Goal: Task Accomplishment & Management: Use online tool/utility

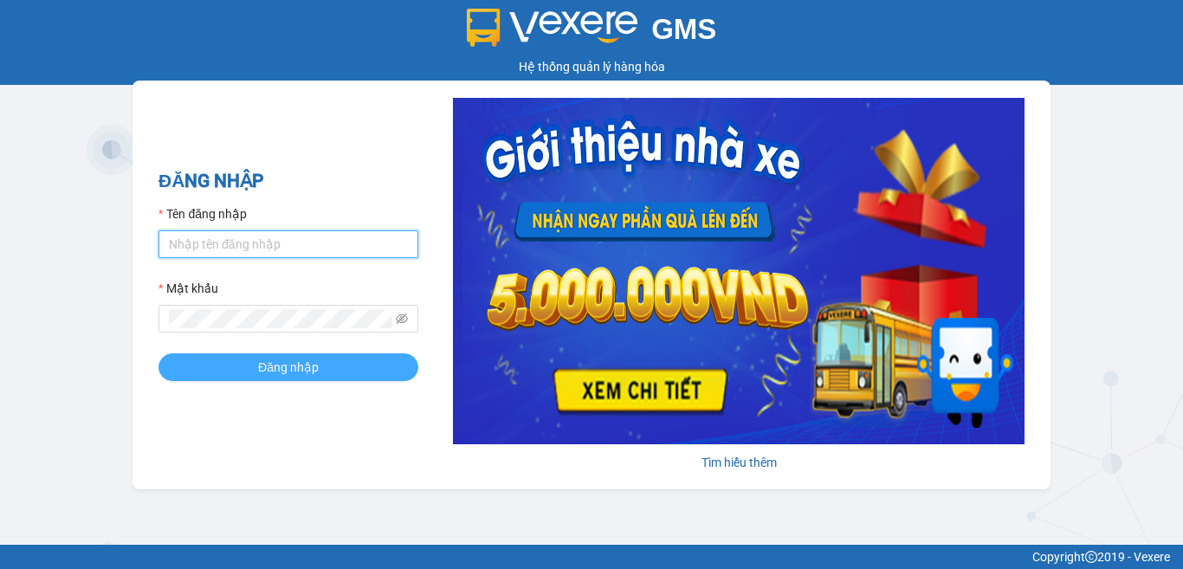
type input "vpchohl1.phucxuyen"
click at [299, 369] on span "Đăng nhập" at bounding box center [288, 367] width 61 height 19
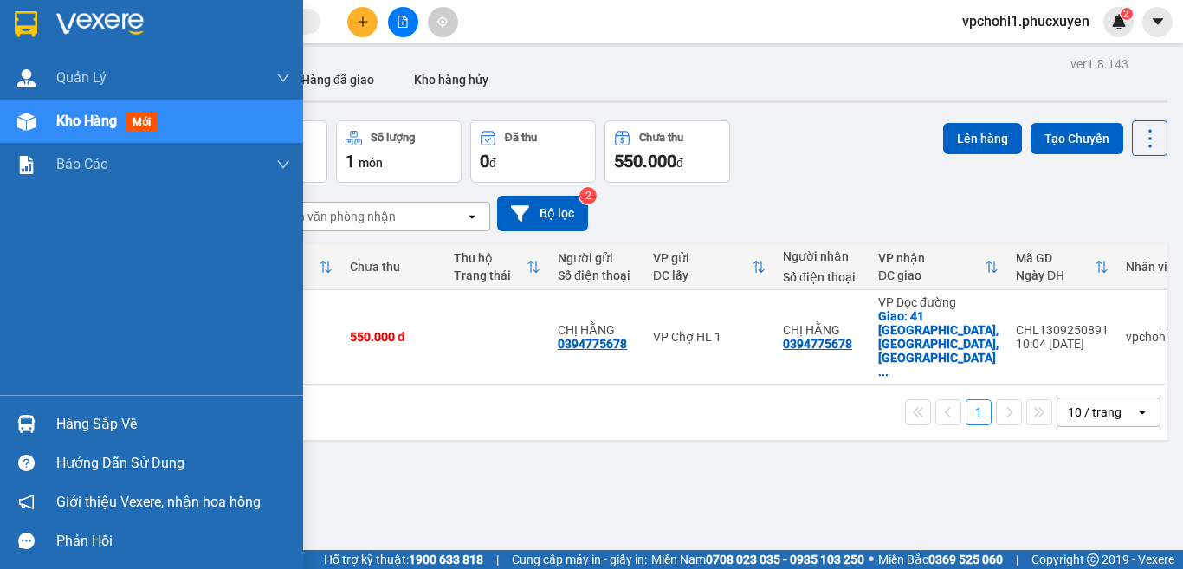
click at [87, 425] on div "Hàng sắp về" at bounding box center [173, 424] width 234 height 26
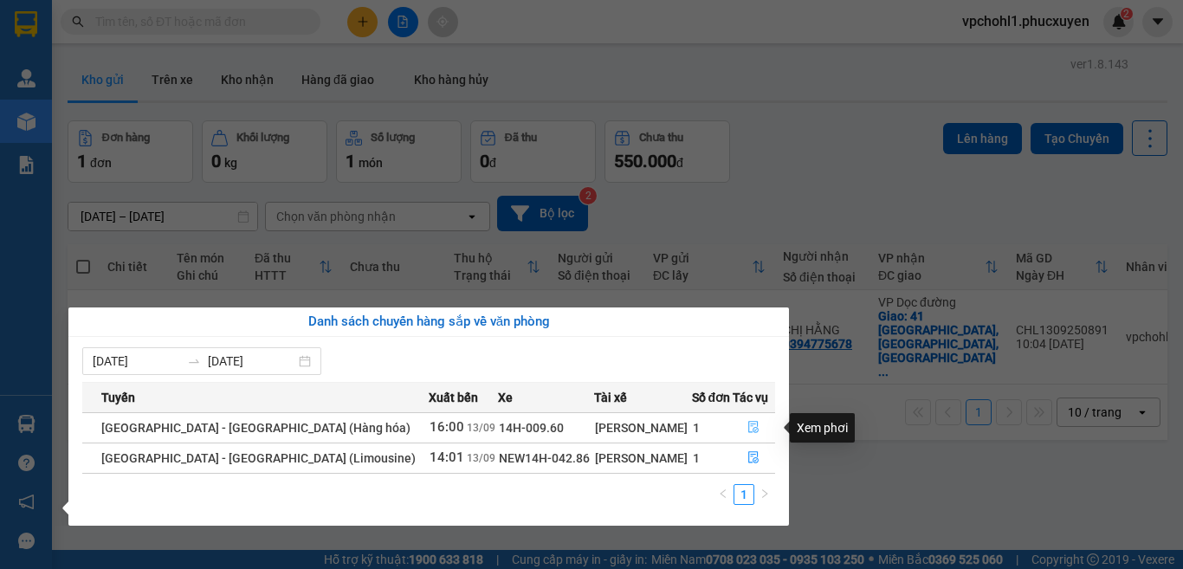
click at [747, 424] on icon "file-done" at bounding box center [753, 427] width 12 height 12
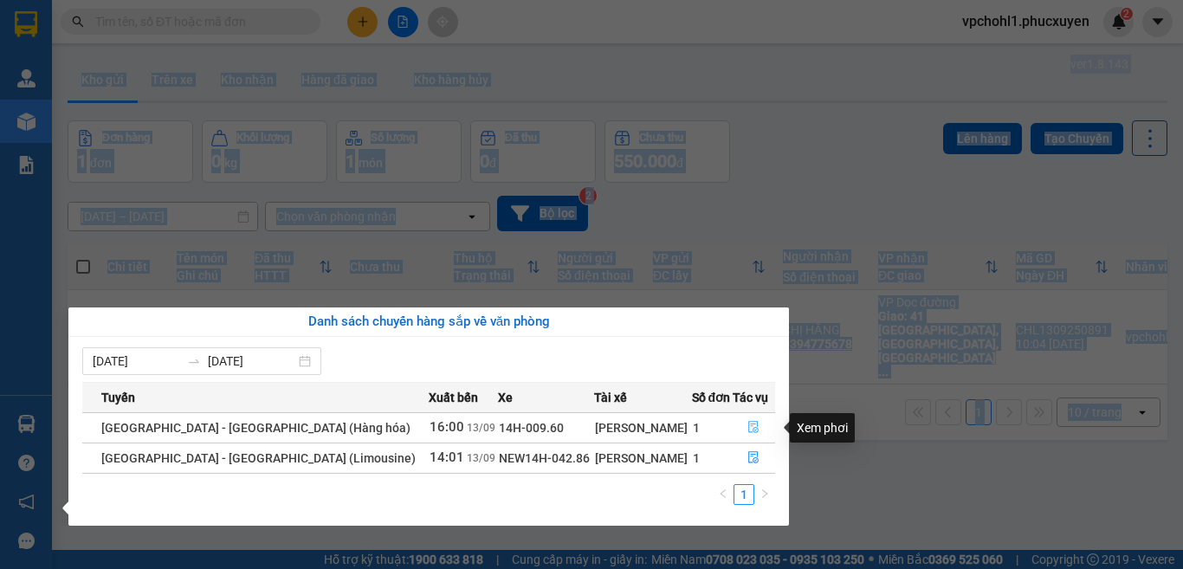
click at [747, 424] on main "ver 1.8.143 Kho gửi Trên xe Kho nhận Hàng đã giao Kho hàng hủy Đơn hàng 1 đơn K…" at bounding box center [591, 275] width 1183 height 550
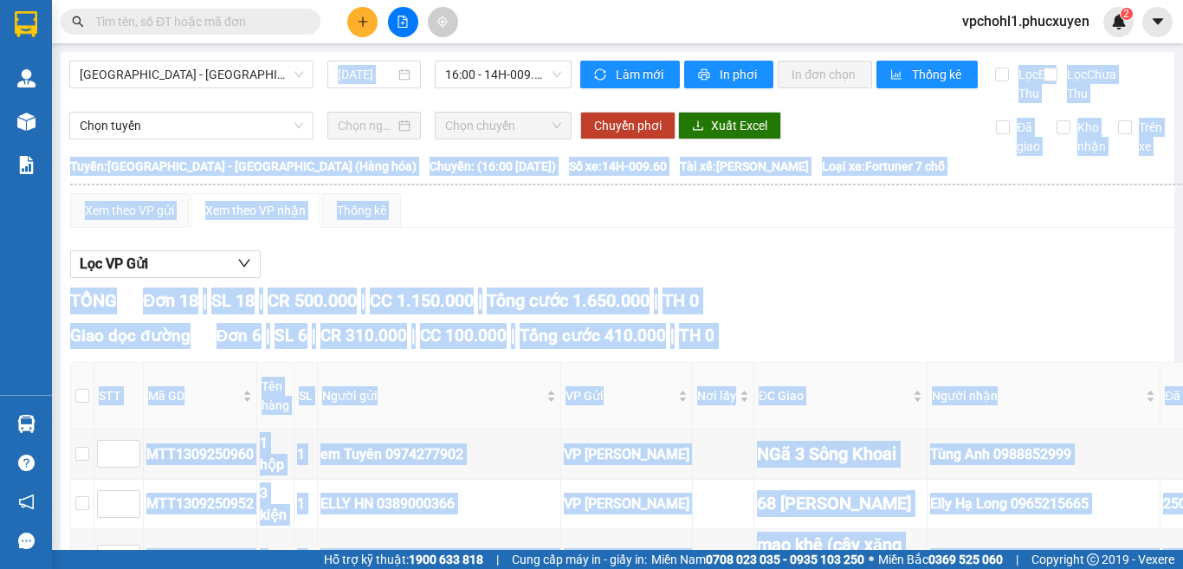
click at [939, 311] on div "TỔNG Đơn 18 | SL 18 | CR 500.000 | CC 1.150.000 | Tổng cước 1.650.000 | TH 0" at bounding box center [796, 301] width 1452 height 27
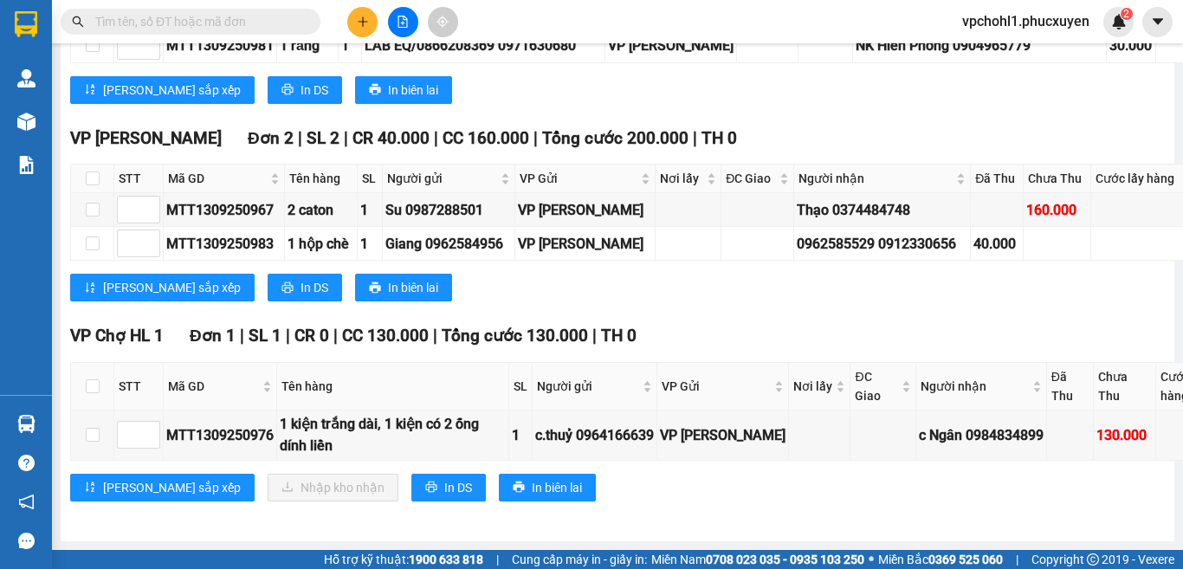
scroll to position [1861, 0]
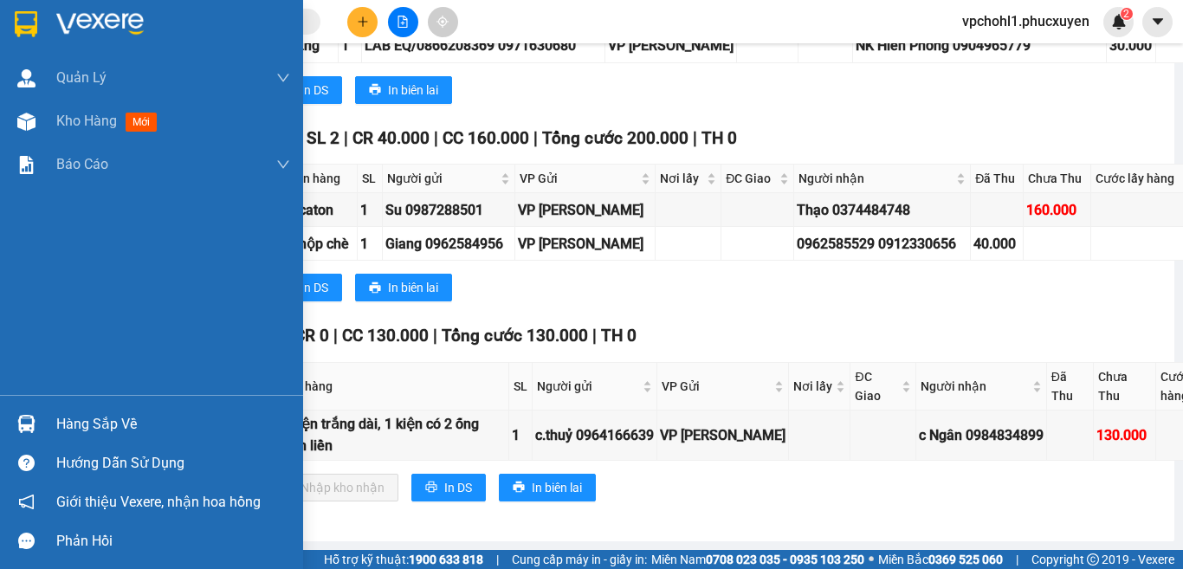
click at [100, 424] on div "Hàng sắp về" at bounding box center [173, 424] width 234 height 26
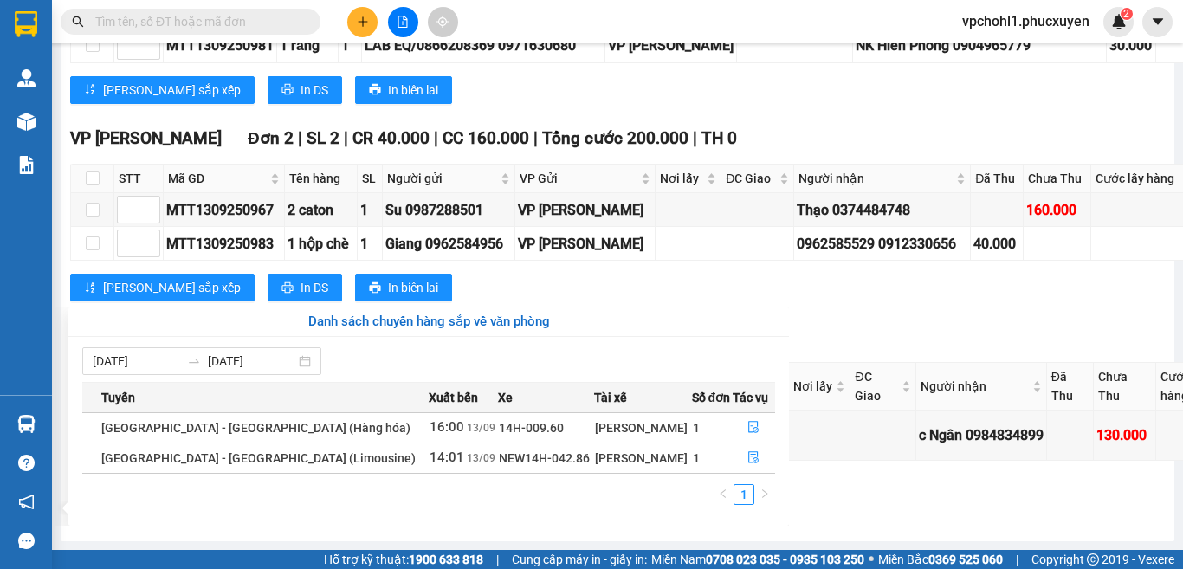
click at [832, 302] on section "Kết quả tìm kiếm ( 0 ) Bộ lọc No Data vpchohl1.phucxuyen 2 Quản Lý Quản lý giao…" at bounding box center [591, 284] width 1183 height 569
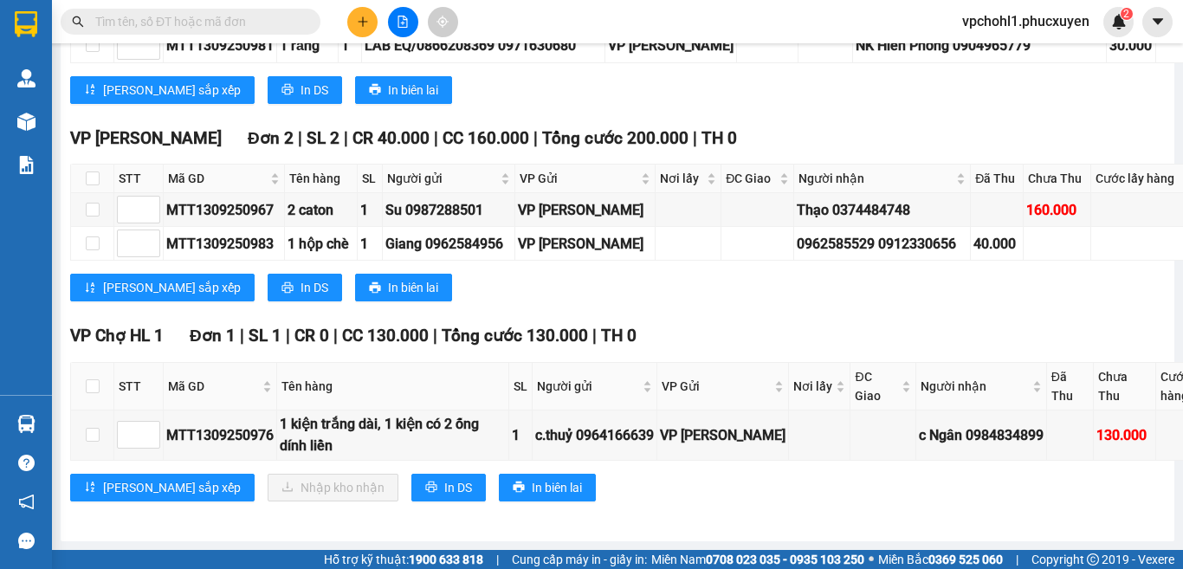
scroll to position [1168, 0]
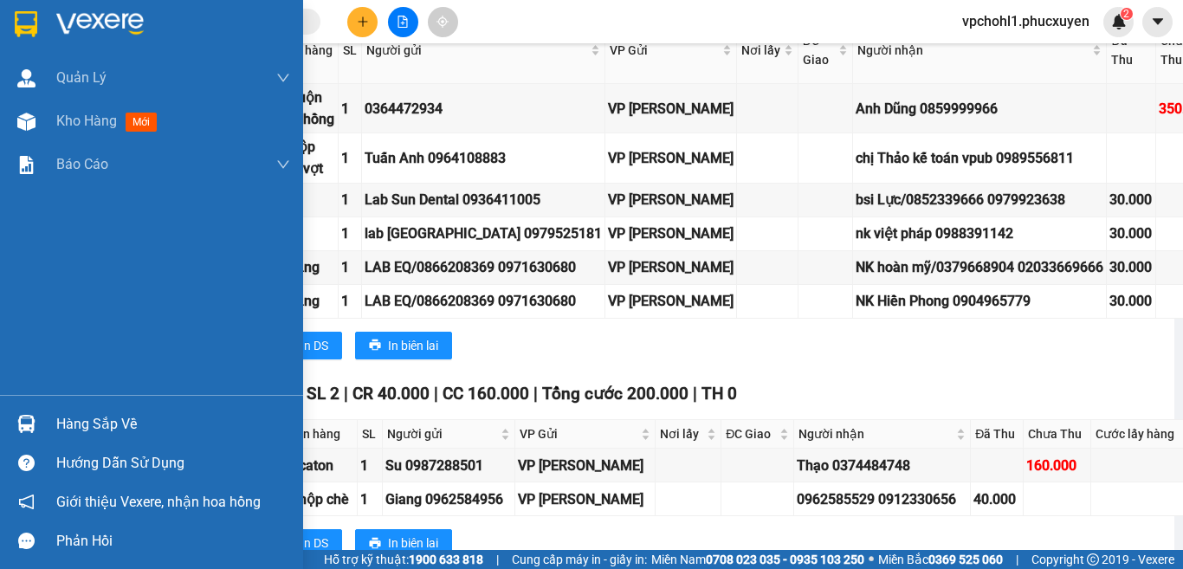
click at [122, 425] on div "Hàng sắp về" at bounding box center [173, 424] width 234 height 26
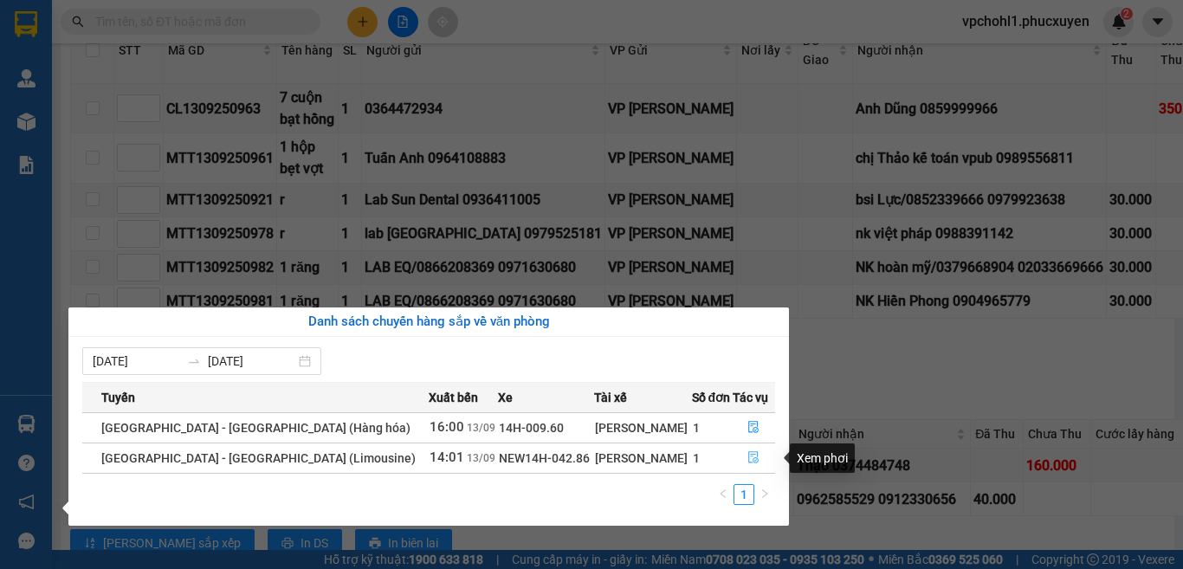
click at [749, 455] on icon "file-done" at bounding box center [754, 458] width 10 height 12
click at [743, 183] on td at bounding box center [767, 157] width 61 height 49
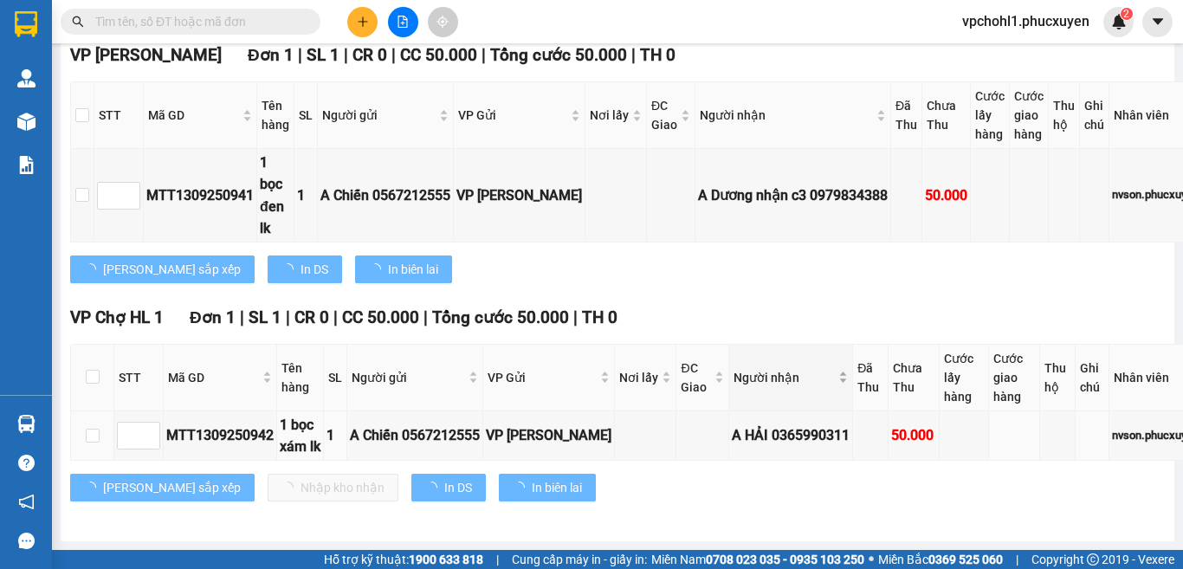
scroll to position [336, 0]
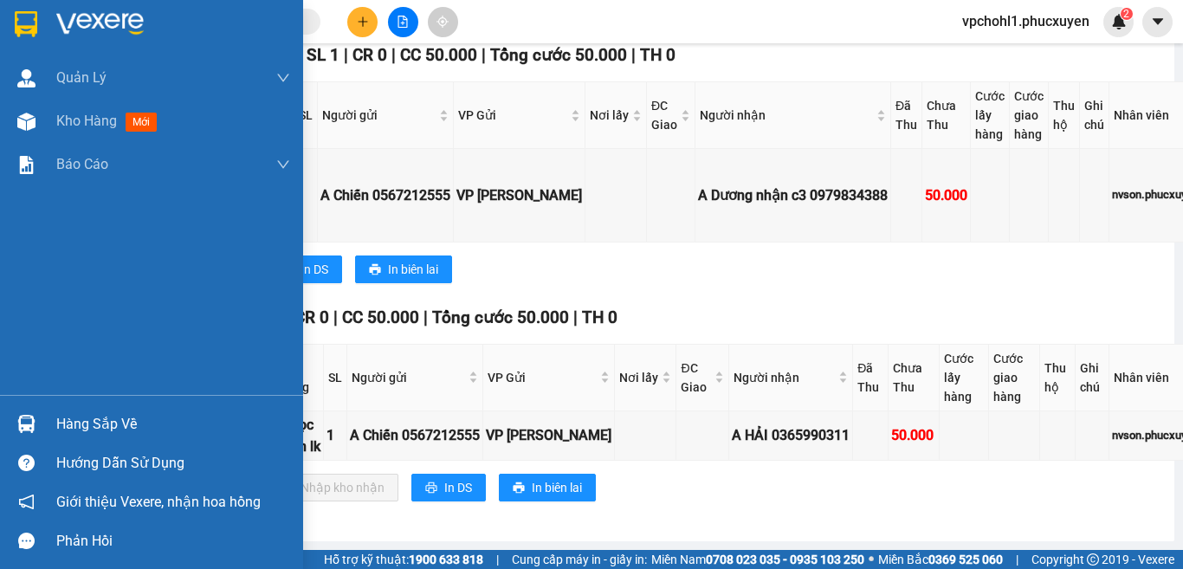
click at [90, 427] on div "Hàng sắp về" at bounding box center [173, 424] width 234 height 26
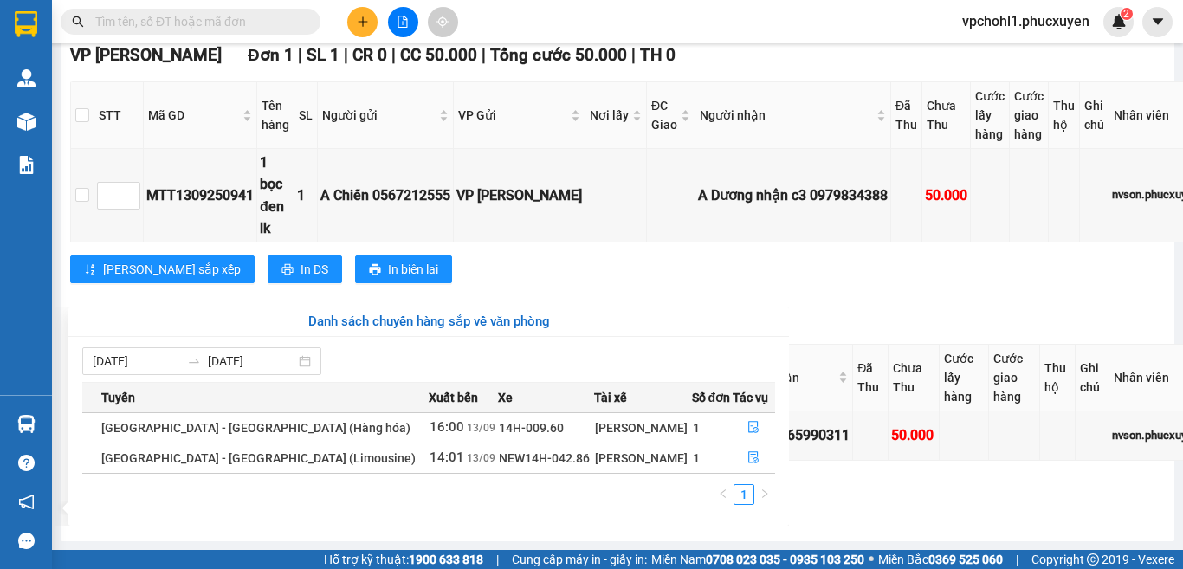
click at [870, 501] on section "Kết quả tìm kiếm ( 0 ) Bộ lọc No Data vpchohl1.phucxuyen 2 Quản Lý Quản lý giao…" at bounding box center [591, 284] width 1183 height 569
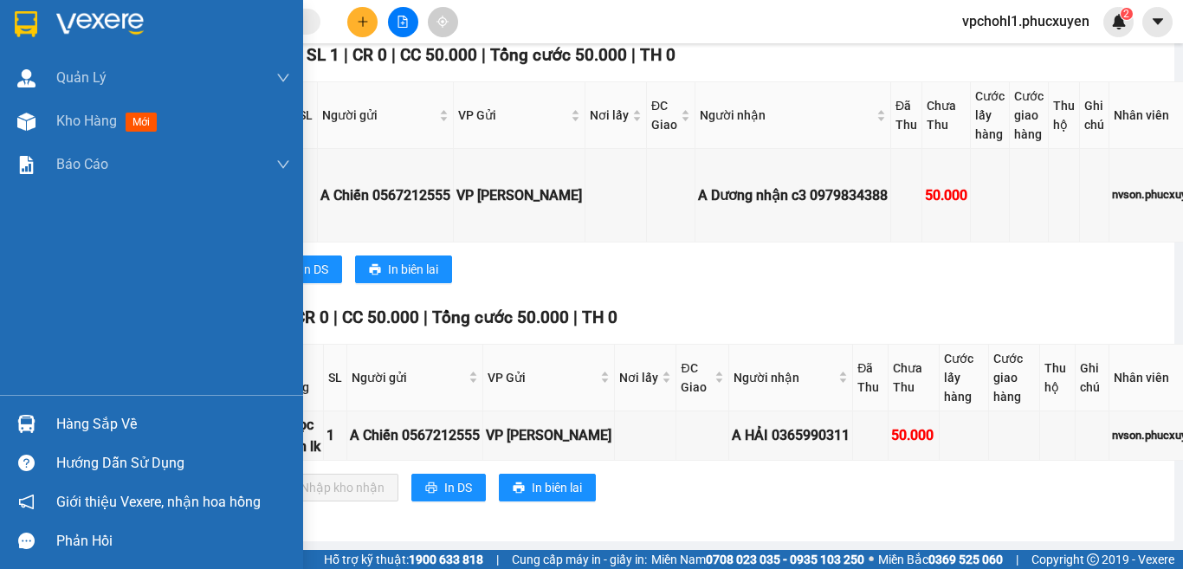
click at [109, 431] on div "Hàng sắp về" at bounding box center [173, 424] width 234 height 26
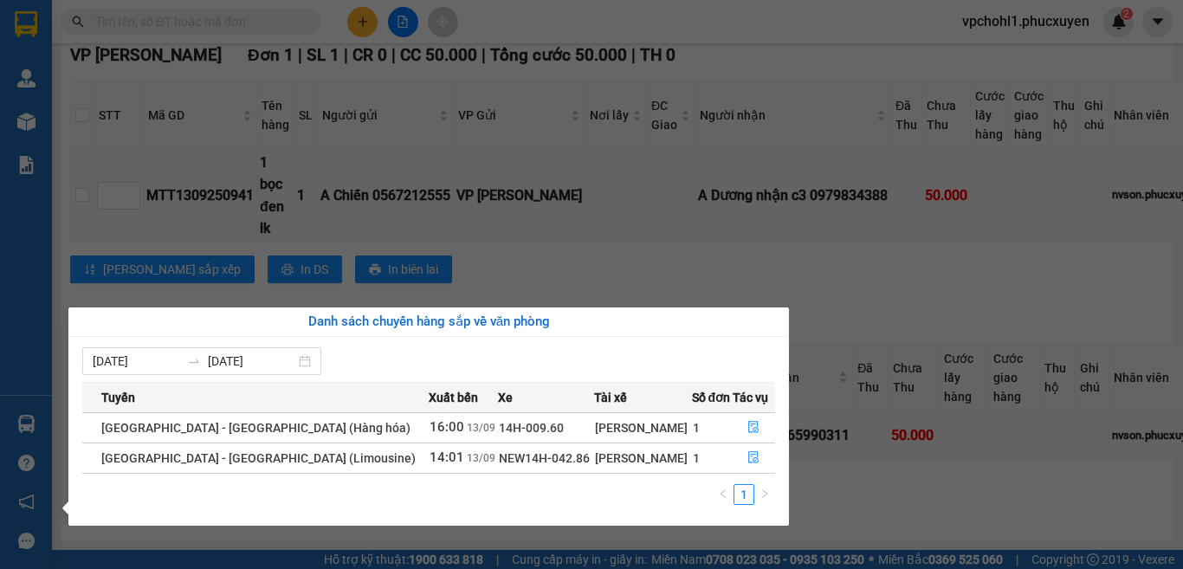
click at [925, 471] on section "Kết quả tìm kiếm ( 0 ) Bộ lọc No Data vpchohl1.phucxuyen 2 Quản Lý Quản lý giao…" at bounding box center [591, 284] width 1183 height 569
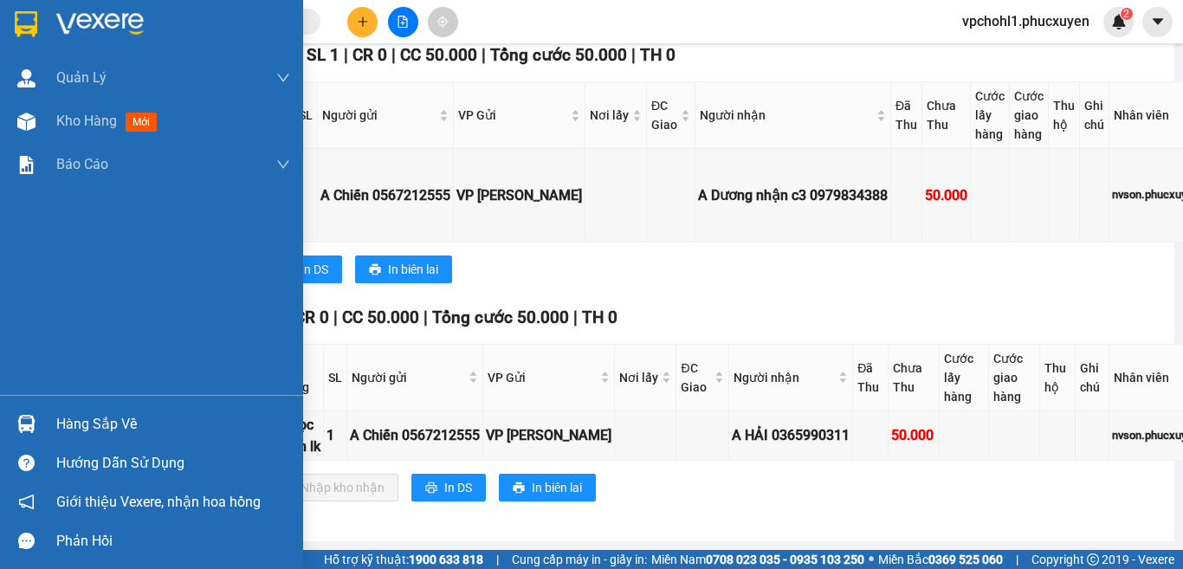
click at [78, 425] on div "Hàng sắp về" at bounding box center [173, 424] width 234 height 26
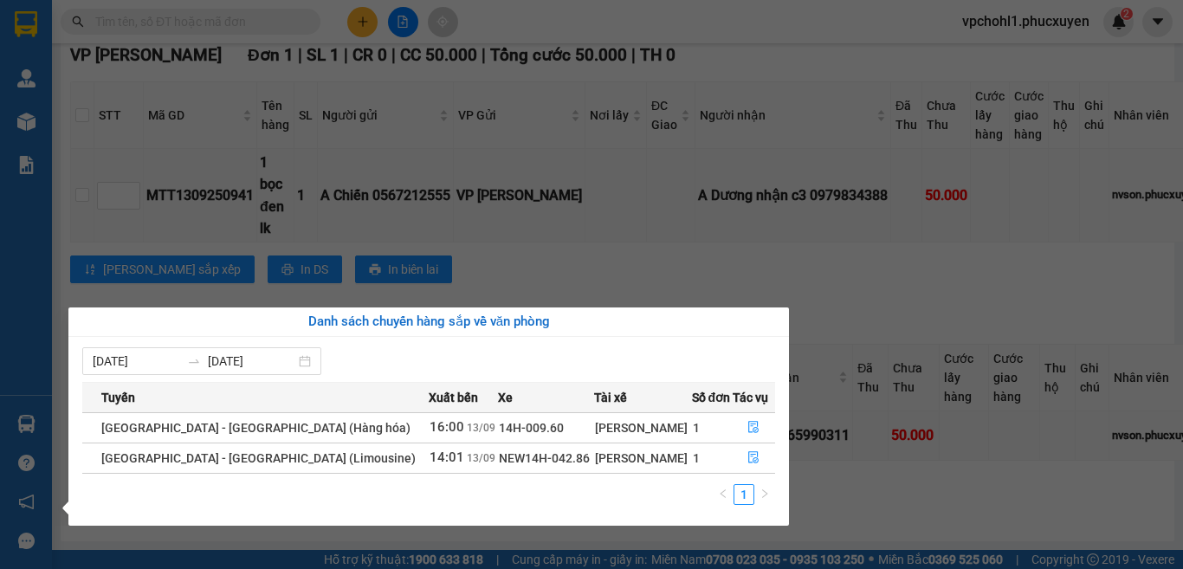
click at [930, 444] on section "Kết quả tìm kiếm ( 0 ) Bộ lọc No Data vpchohl1.phucxuyen 2 Quản Lý Quản lý giao…" at bounding box center [591, 284] width 1183 height 569
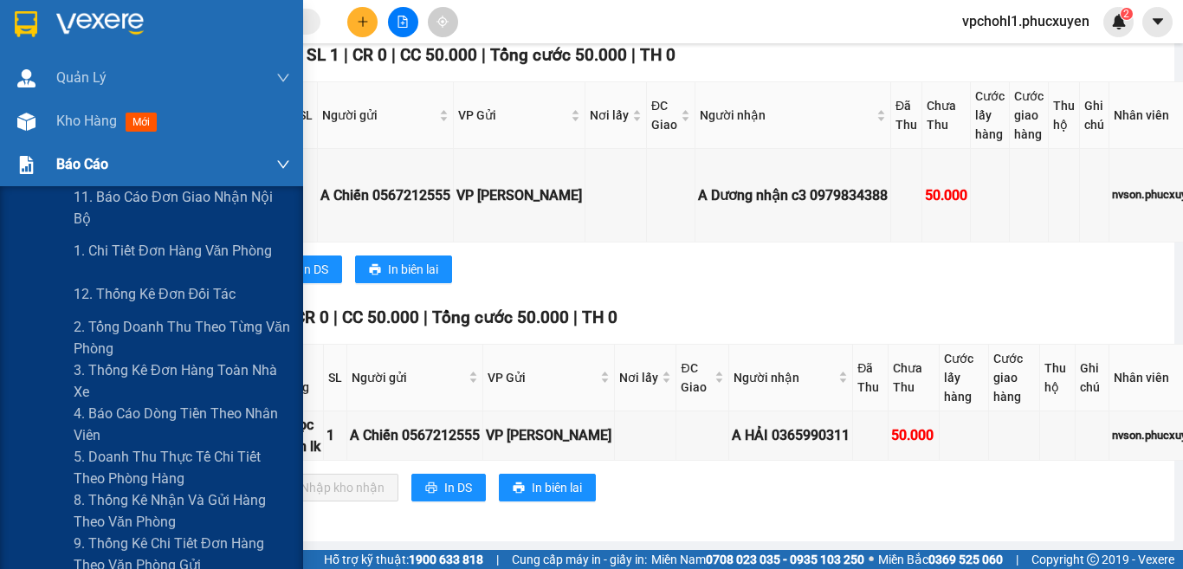
click at [74, 158] on span "Báo cáo" at bounding box center [82, 164] width 52 height 22
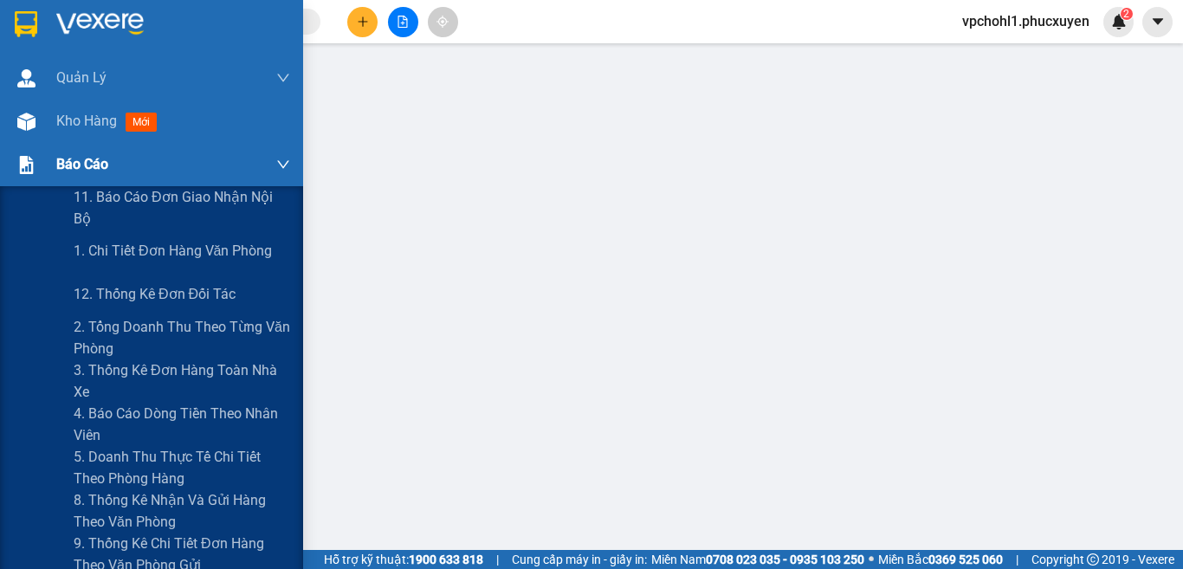
click at [98, 166] on span "Báo cáo" at bounding box center [82, 164] width 52 height 22
click at [64, 158] on span "Báo cáo" at bounding box center [82, 164] width 52 height 22
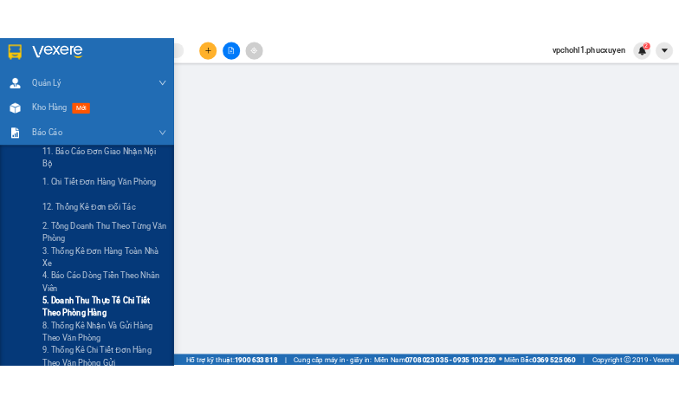
scroll to position [87, 0]
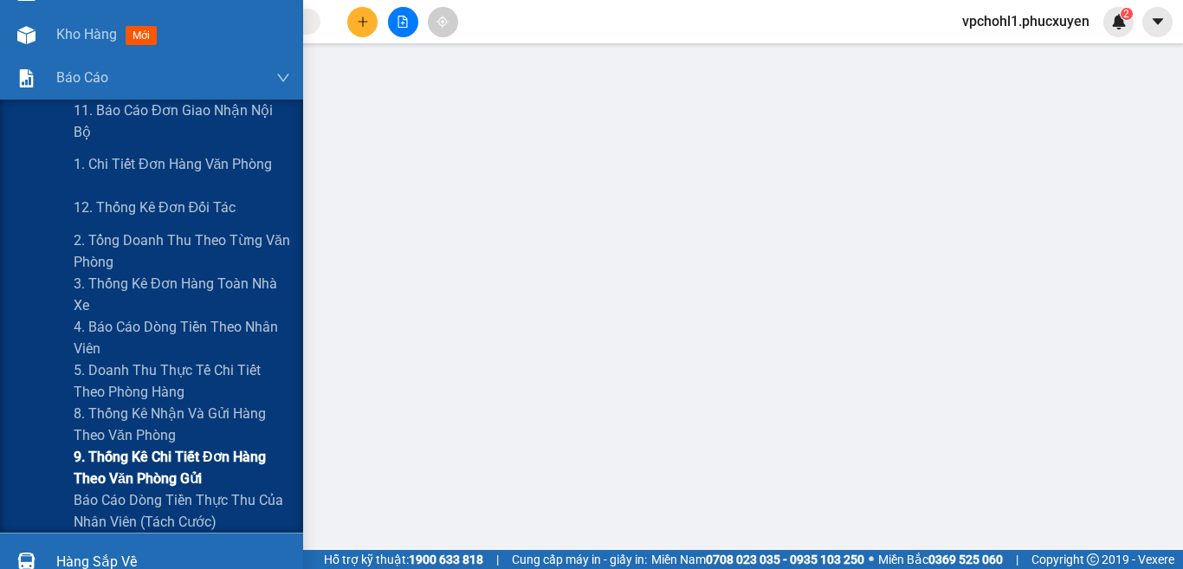
click at [139, 456] on span "9. Thống kê chi tiết đơn hàng theo văn phòng gửi" at bounding box center [182, 467] width 217 height 43
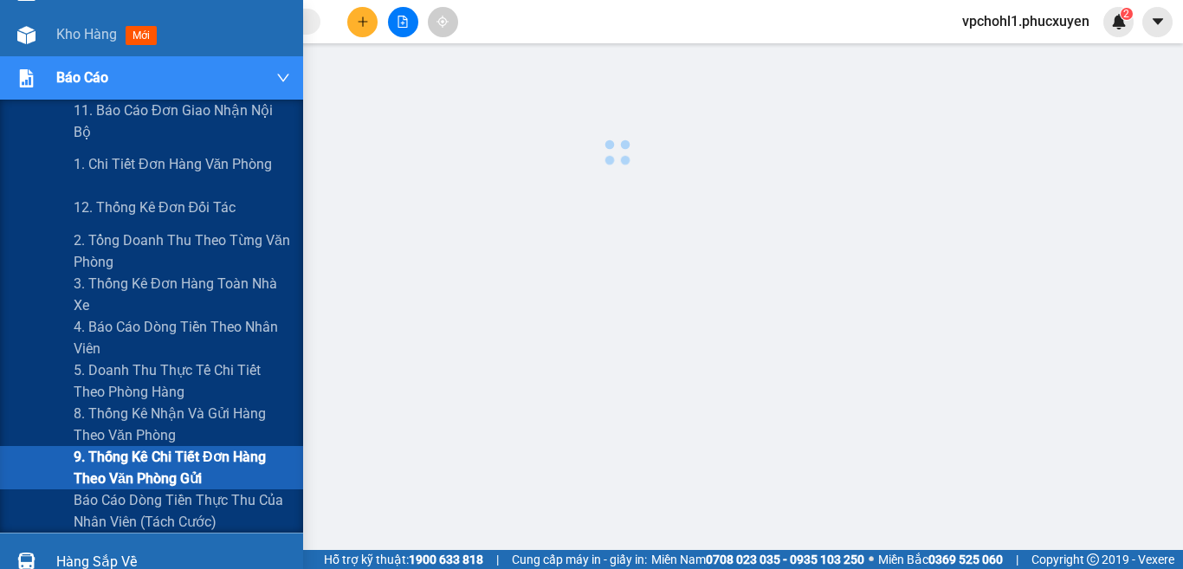
click at [139, 456] on span "9. Thống kê chi tiết đơn hàng theo văn phòng gửi" at bounding box center [182, 467] width 217 height 43
